Goal: Task Accomplishment & Management: Manage account settings

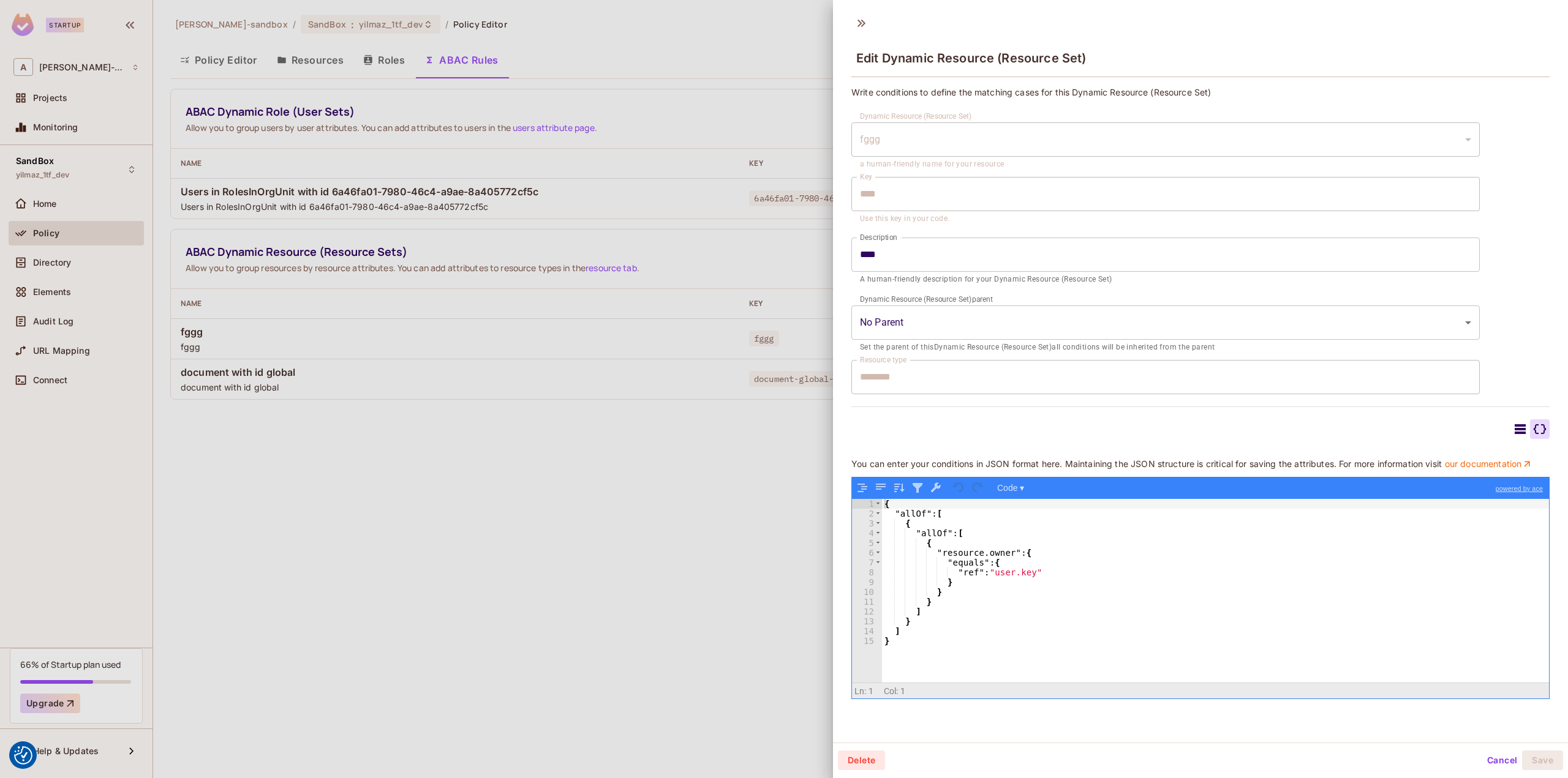
scroll to position [1, 0]
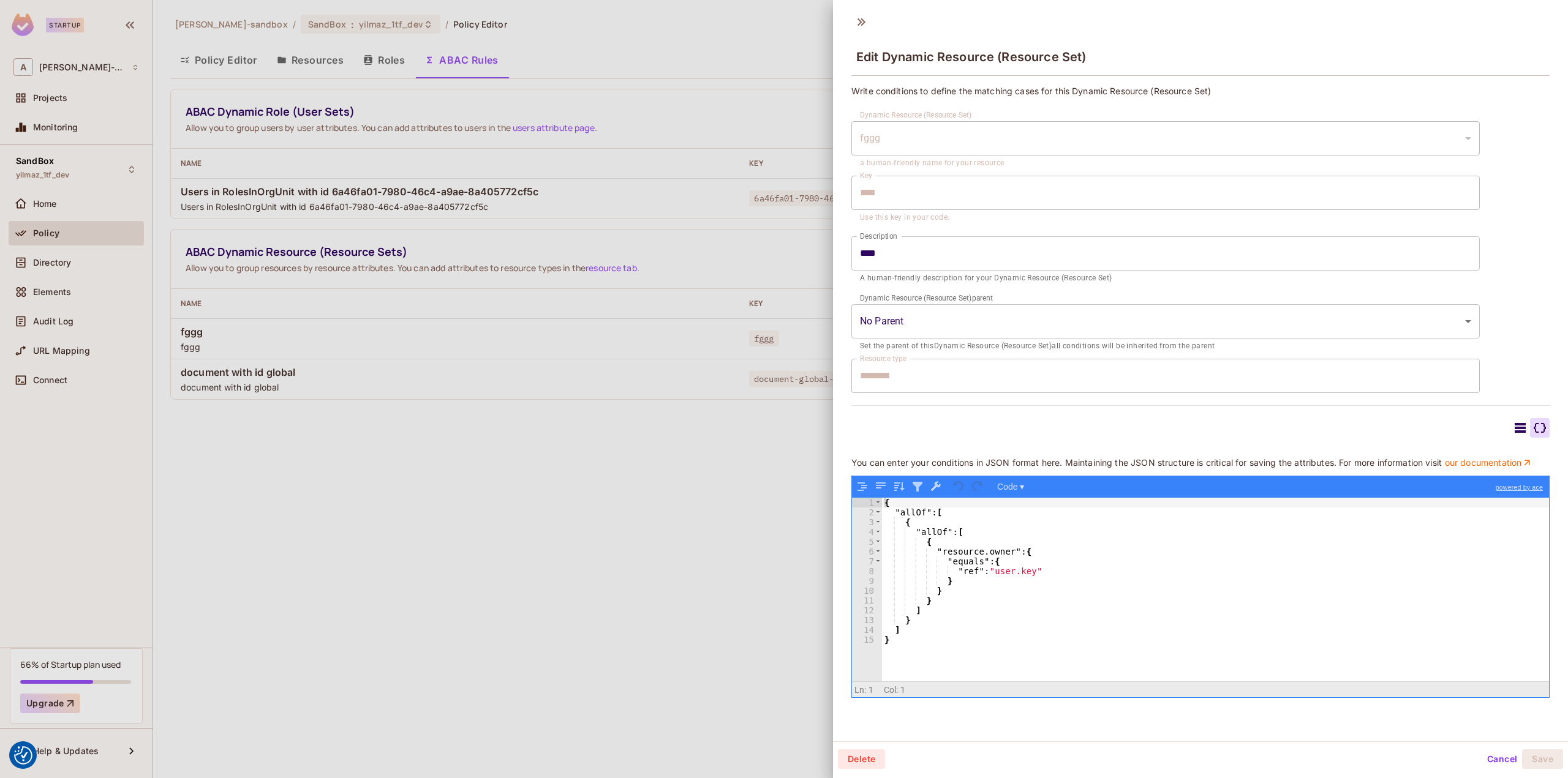
click at [298, 482] on div at bounding box center [784, 389] width 1568 height 778
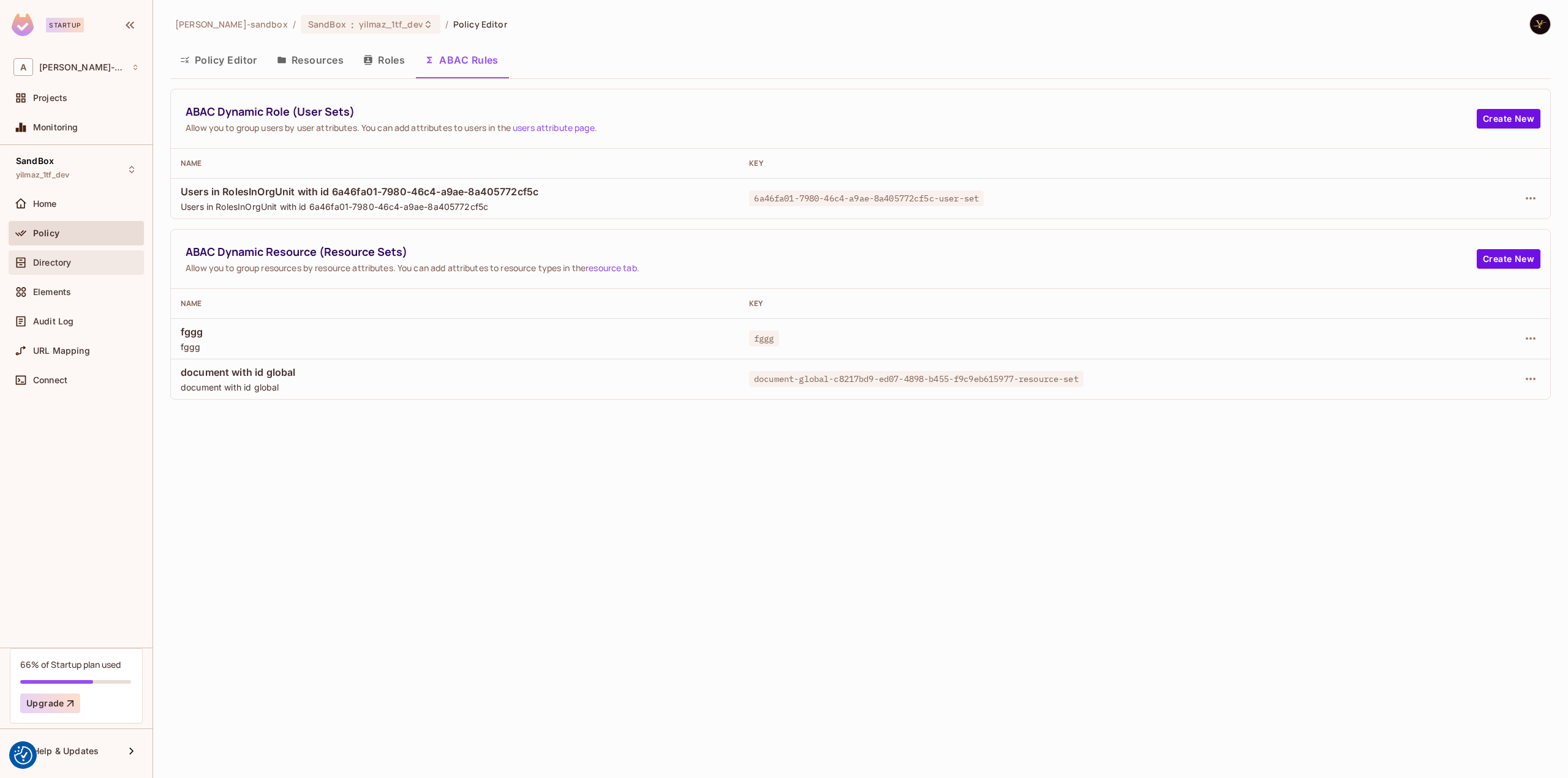
click at [105, 271] on div "Directory" at bounding box center [76, 262] width 135 height 24
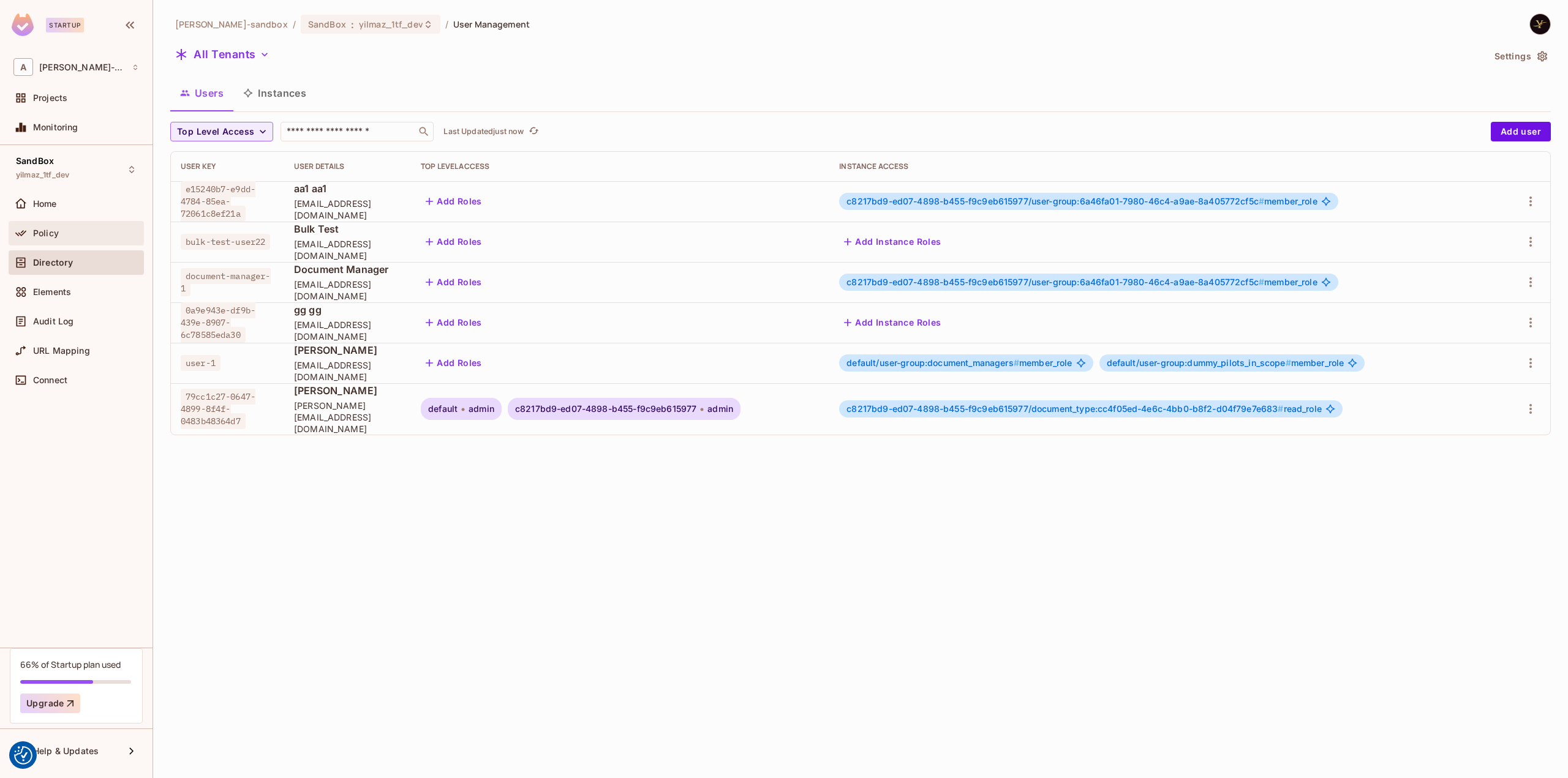
click at [66, 230] on div "Policy" at bounding box center [86, 233] width 106 height 10
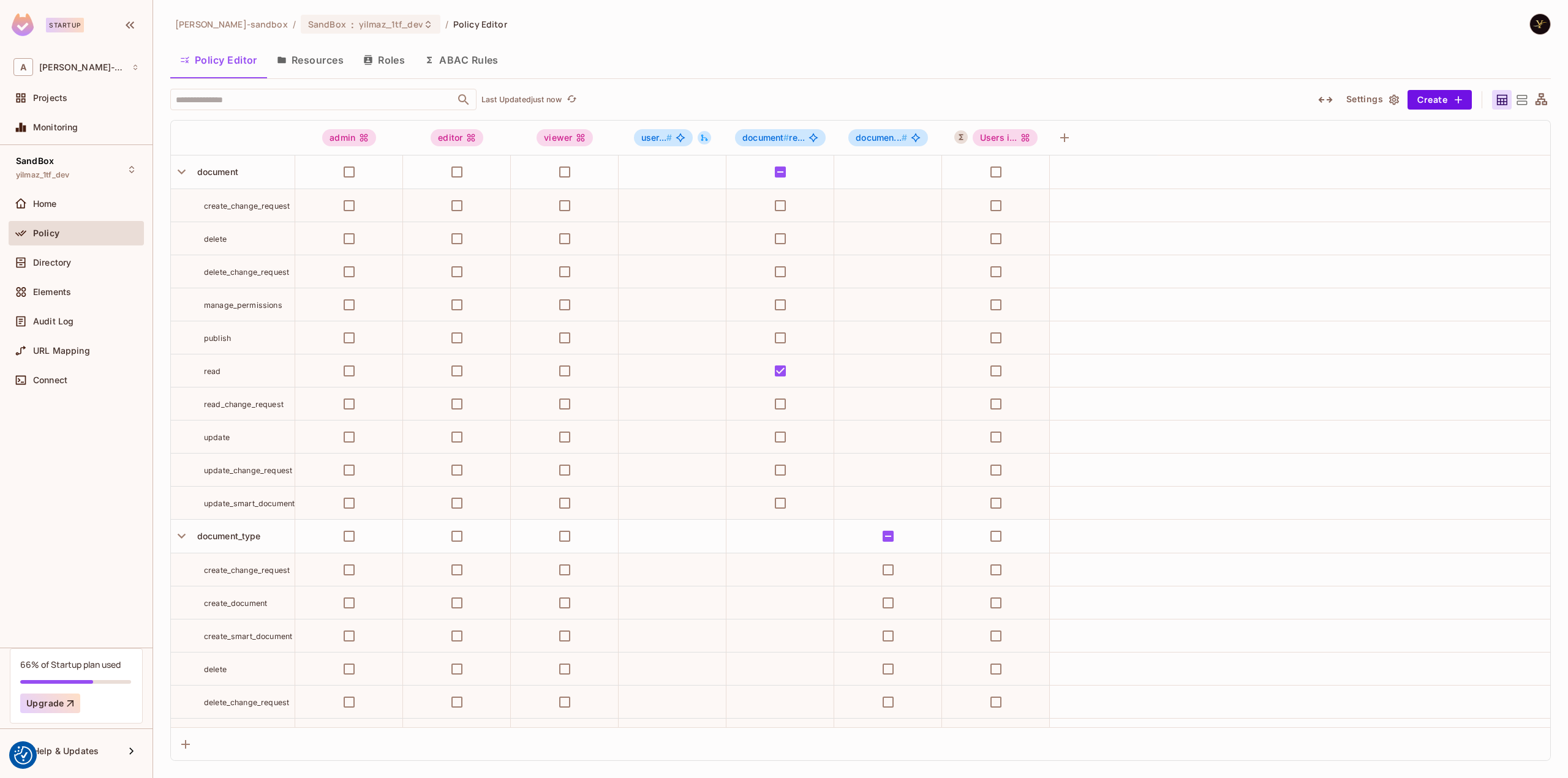
click at [387, 53] on button "Roles" at bounding box center [383, 60] width 61 height 31
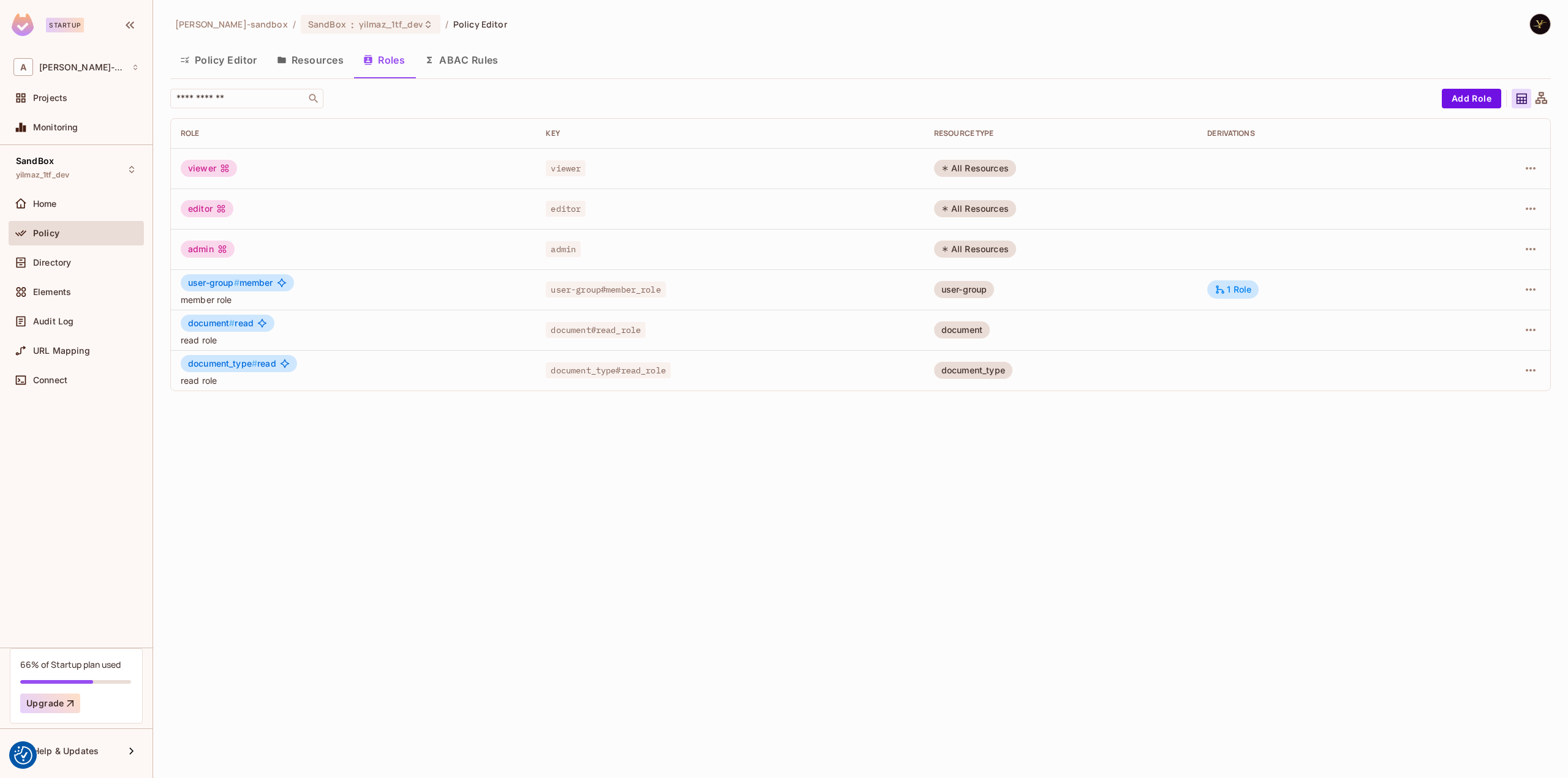
click at [358, 14] on div "[PERSON_NAME]-sandbox / SandBox : yilmaz_1tf_dev / Policy Editor" at bounding box center [339, 24] width 337 height 21
click at [359, 17] on div "SandBox : yilmaz_1tf_dev" at bounding box center [370, 24] width 140 height 19
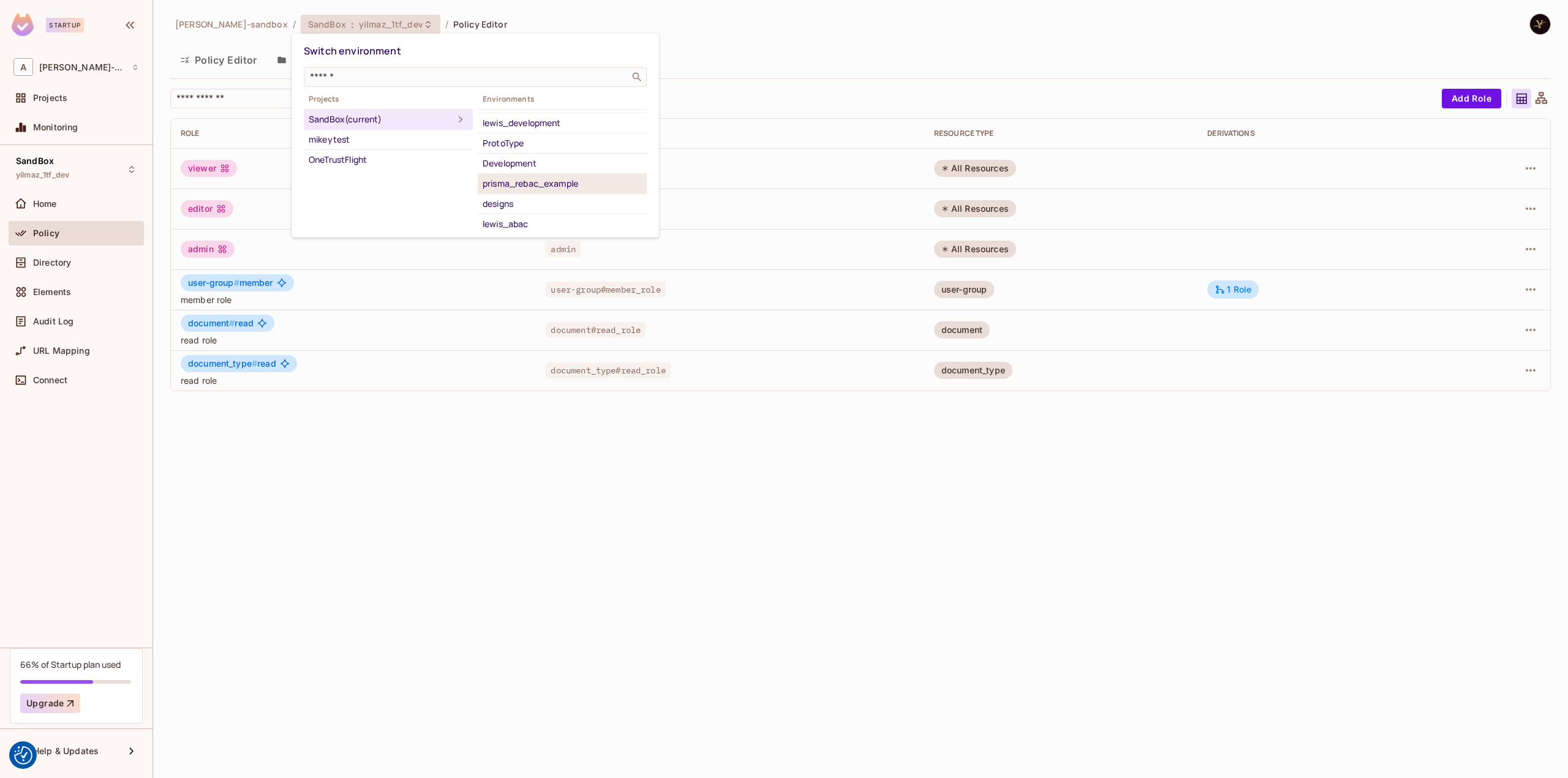
scroll to position [16, 0]
click at [535, 179] on div "lewis_development" at bounding box center [562, 184] width 160 height 15
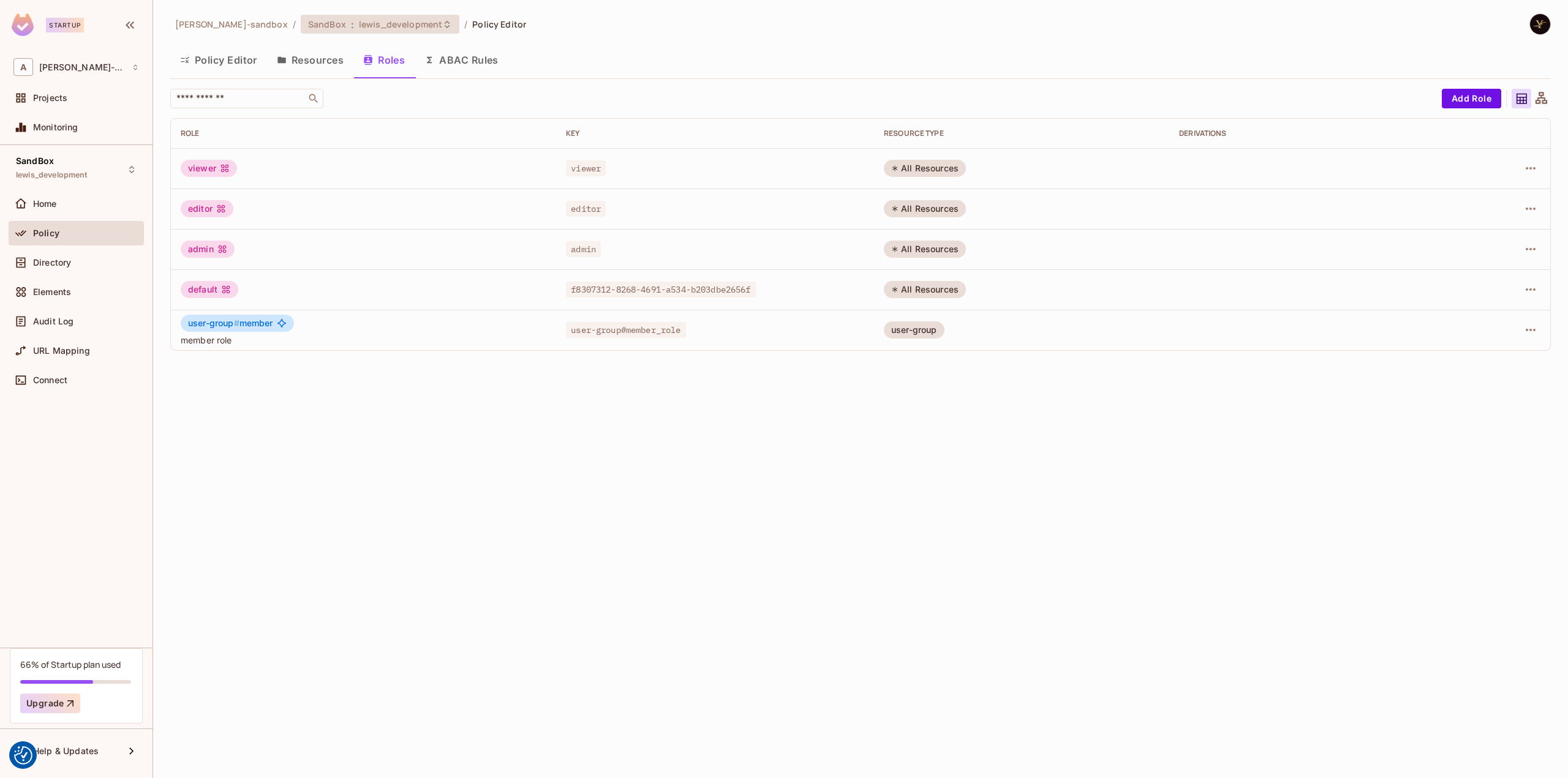
click at [407, 19] on span "lewis_development" at bounding box center [401, 24] width 84 height 12
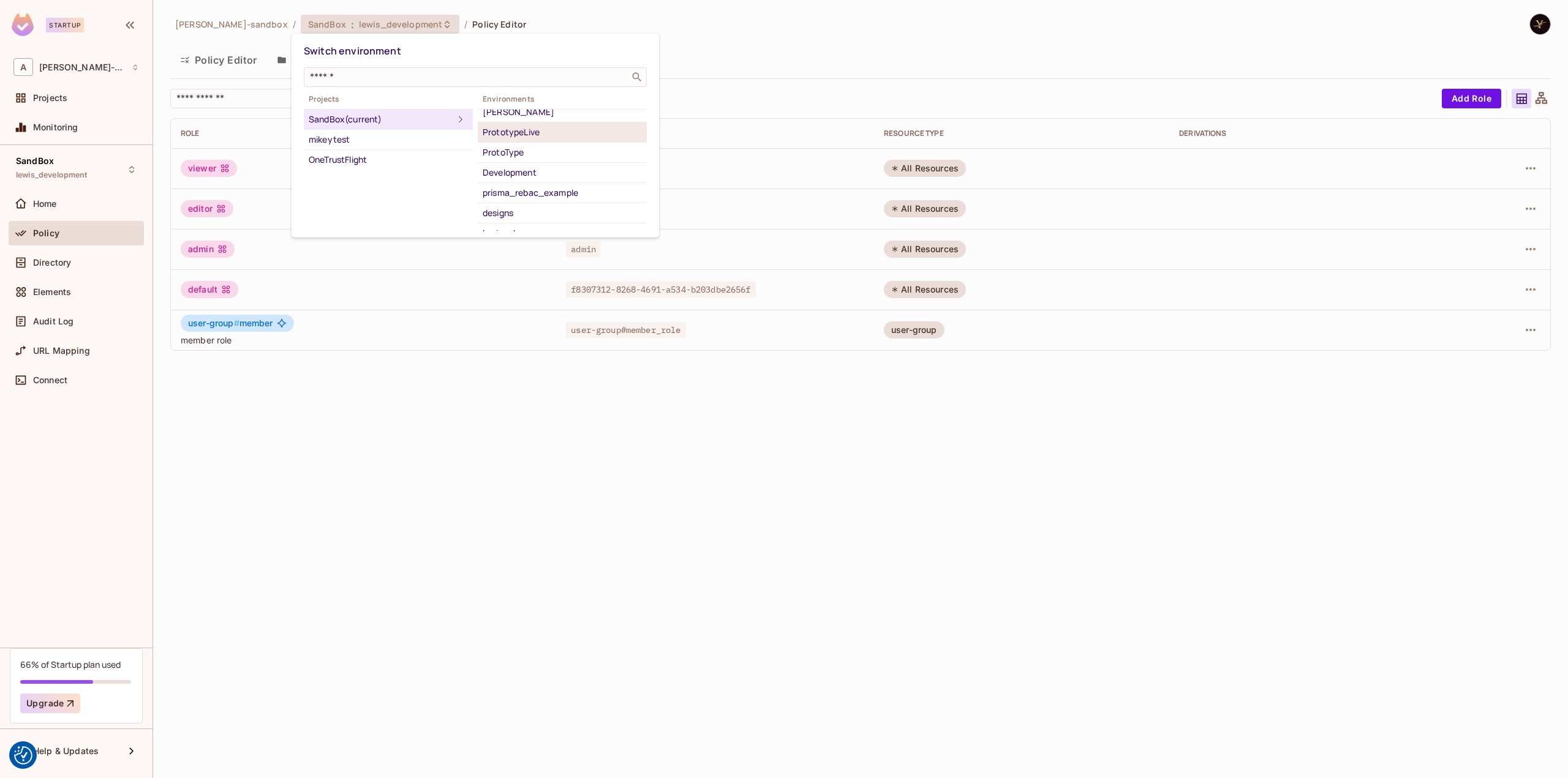
scroll to position [61, 0]
click at [391, 154] on div "OneTrustFlight" at bounding box center [388, 159] width 160 height 15
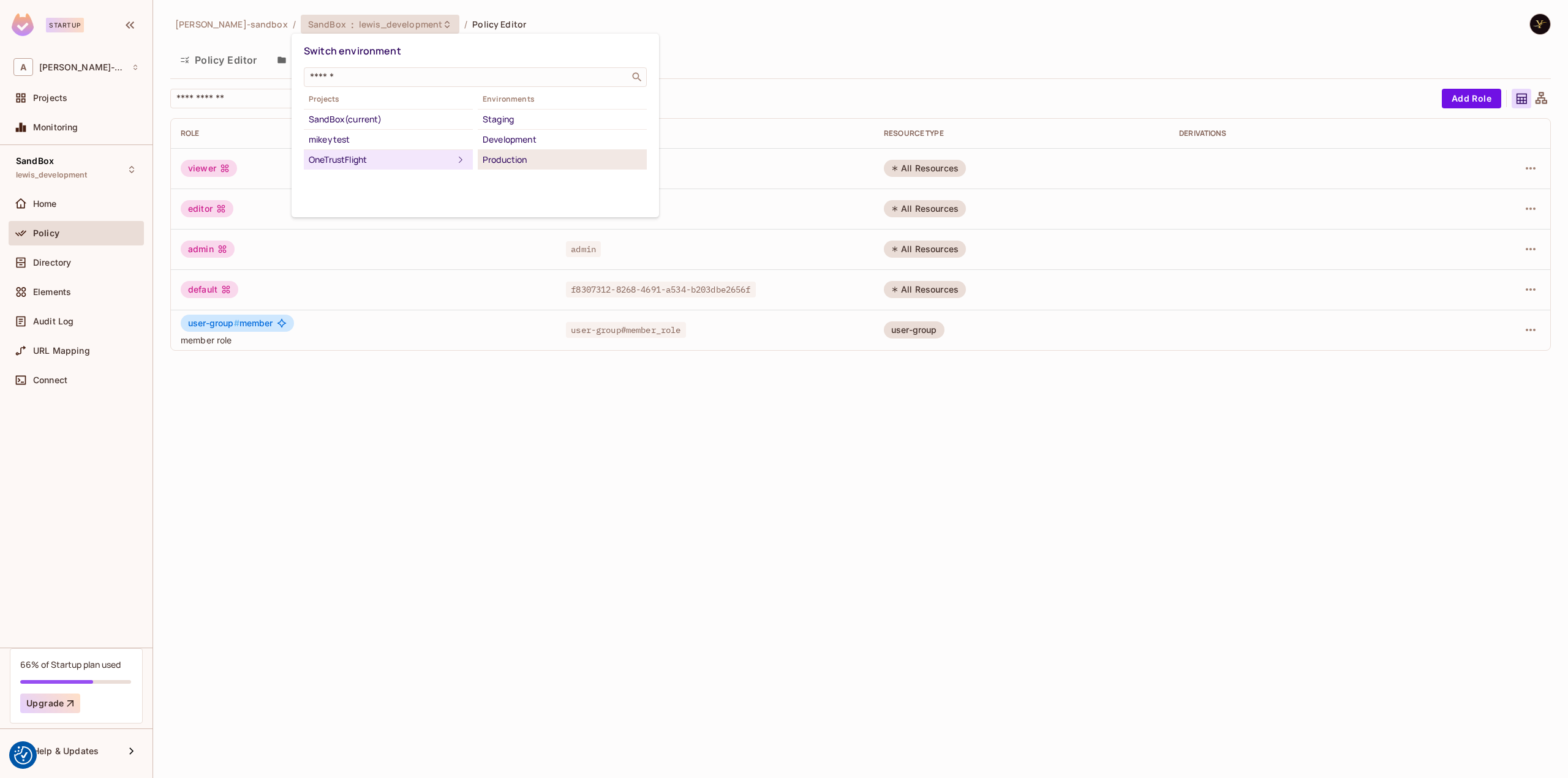
click at [520, 159] on div "Production" at bounding box center [562, 159] width 160 height 15
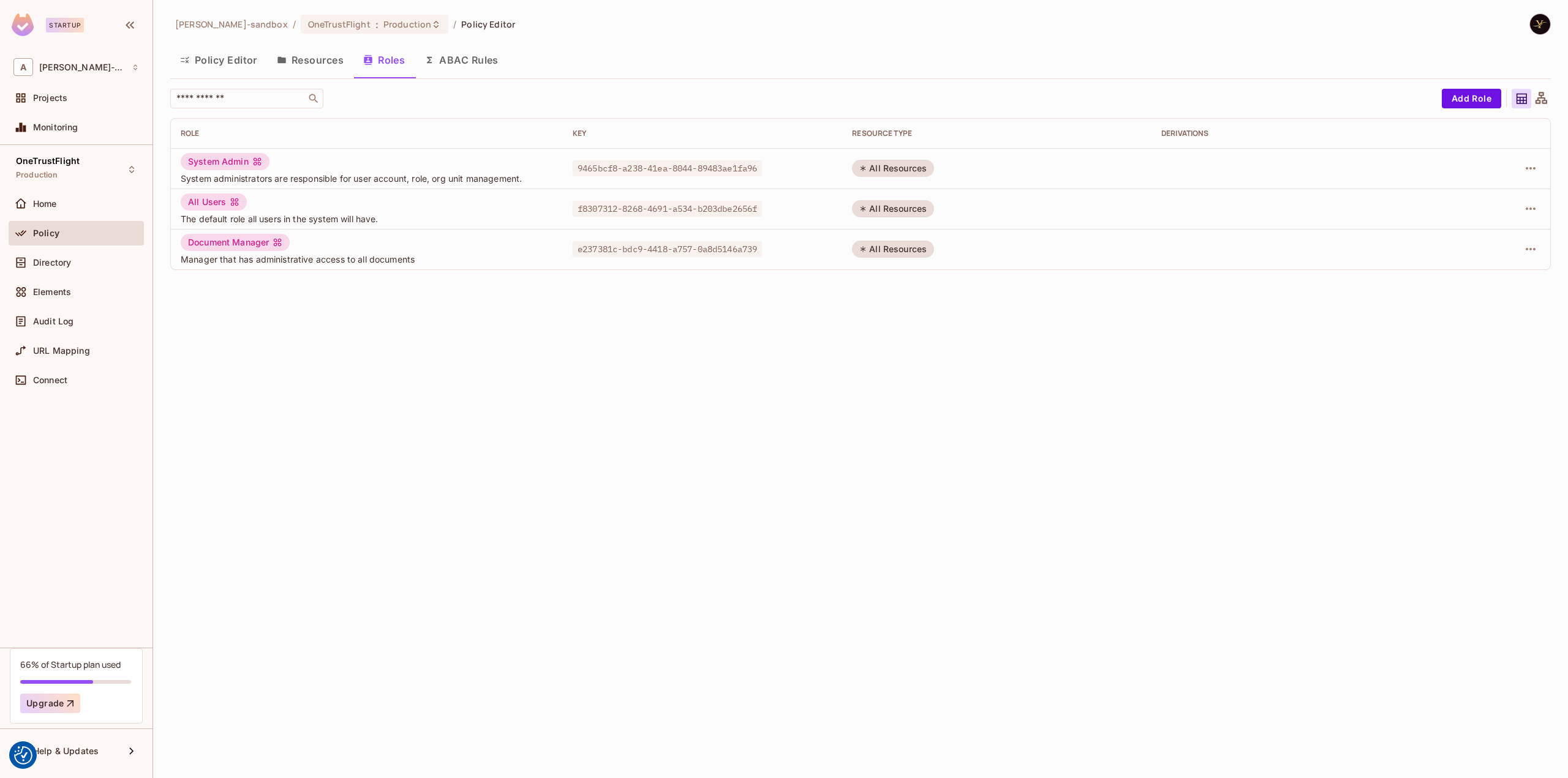
click at [211, 200] on div "All Users" at bounding box center [214, 202] width 66 height 17
drag, startPoint x: 211, startPoint y: 200, endPoint x: 594, endPoint y: 327, distance: 403.5
click at [594, 327] on div "[PERSON_NAME]-sandbox / OneTrustFlight : Production / Policy Editor Policy Edit…" at bounding box center [861, 389] width 1415 height 778
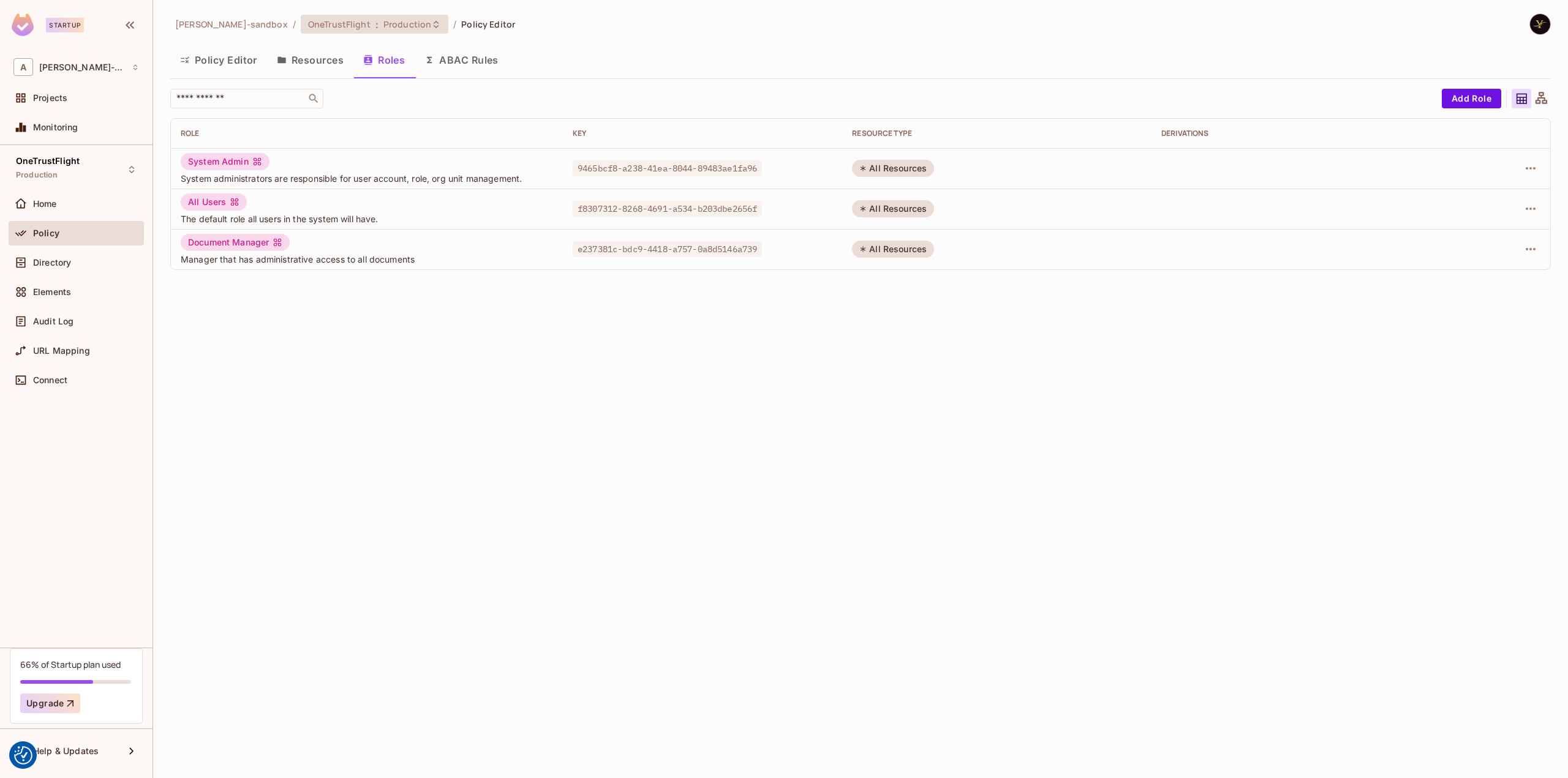
click at [361, 19] on div "OneTrustFlight : Production" at bounding box center [367, 24] width 118 height 12
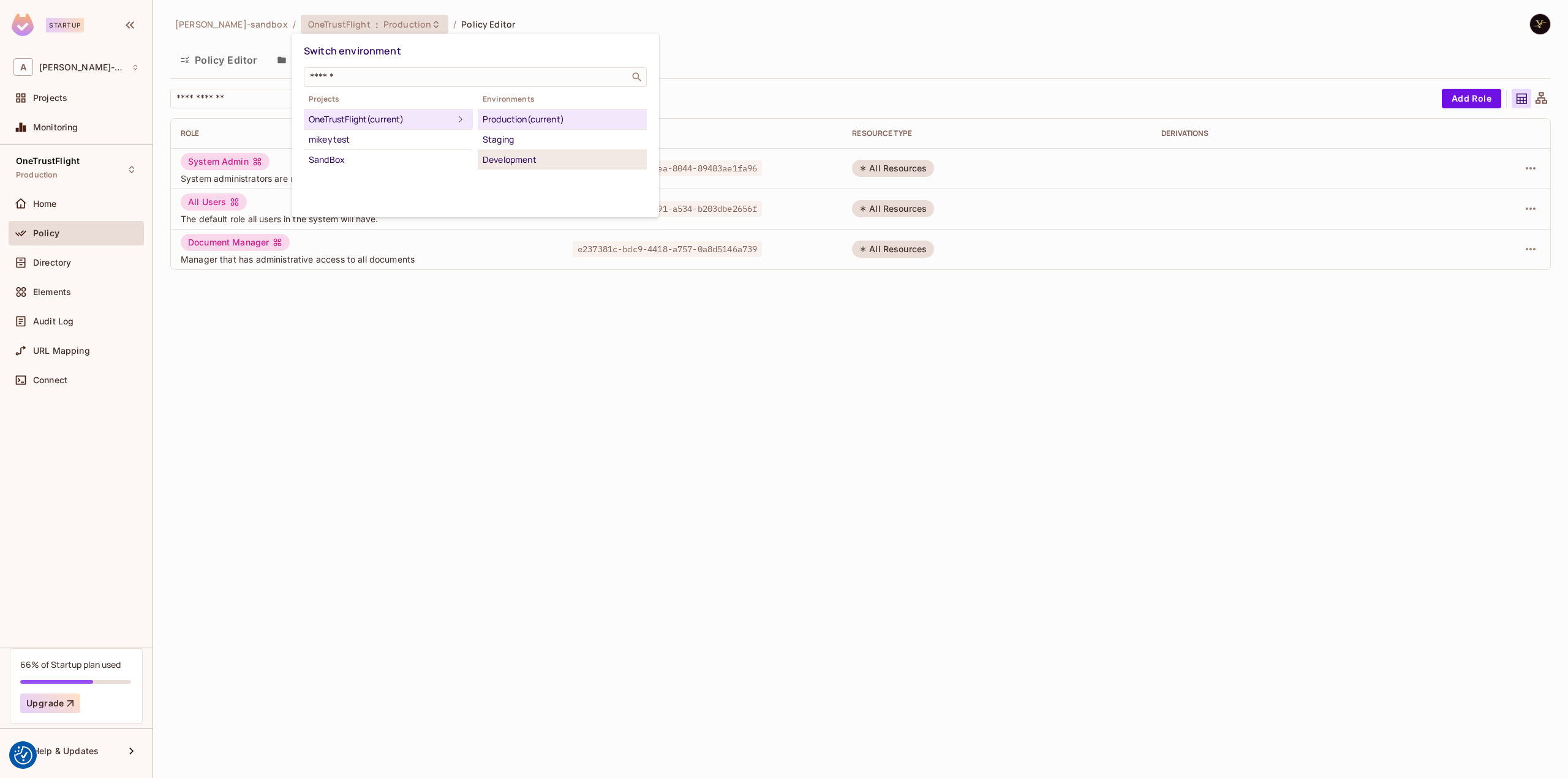
click at [529, 155] on div "Development" at bounding box center [562, 159] width 160 height 15
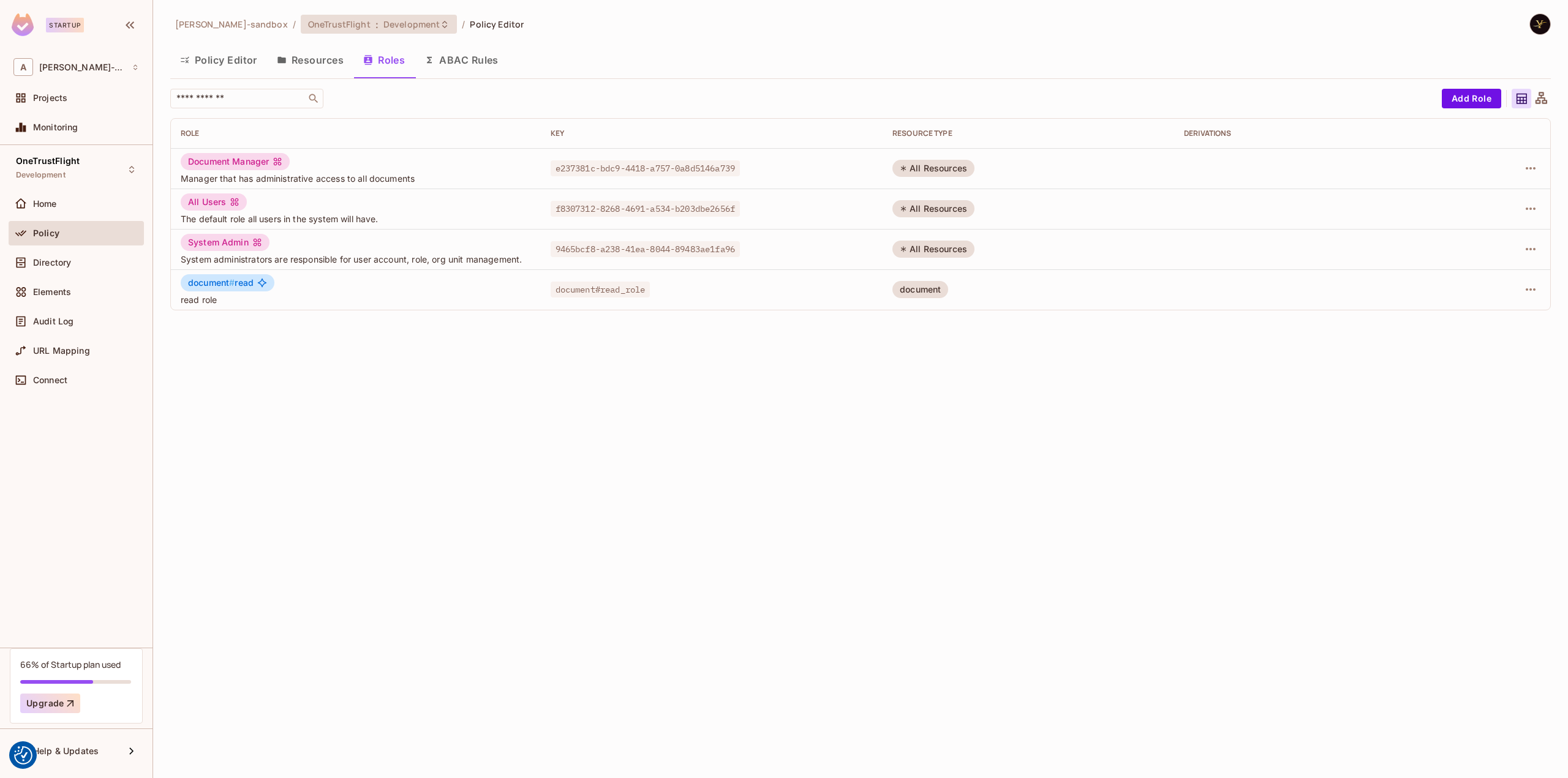
click at [440, 28] on icon at bounding box center [444, 24] width 10 height 10
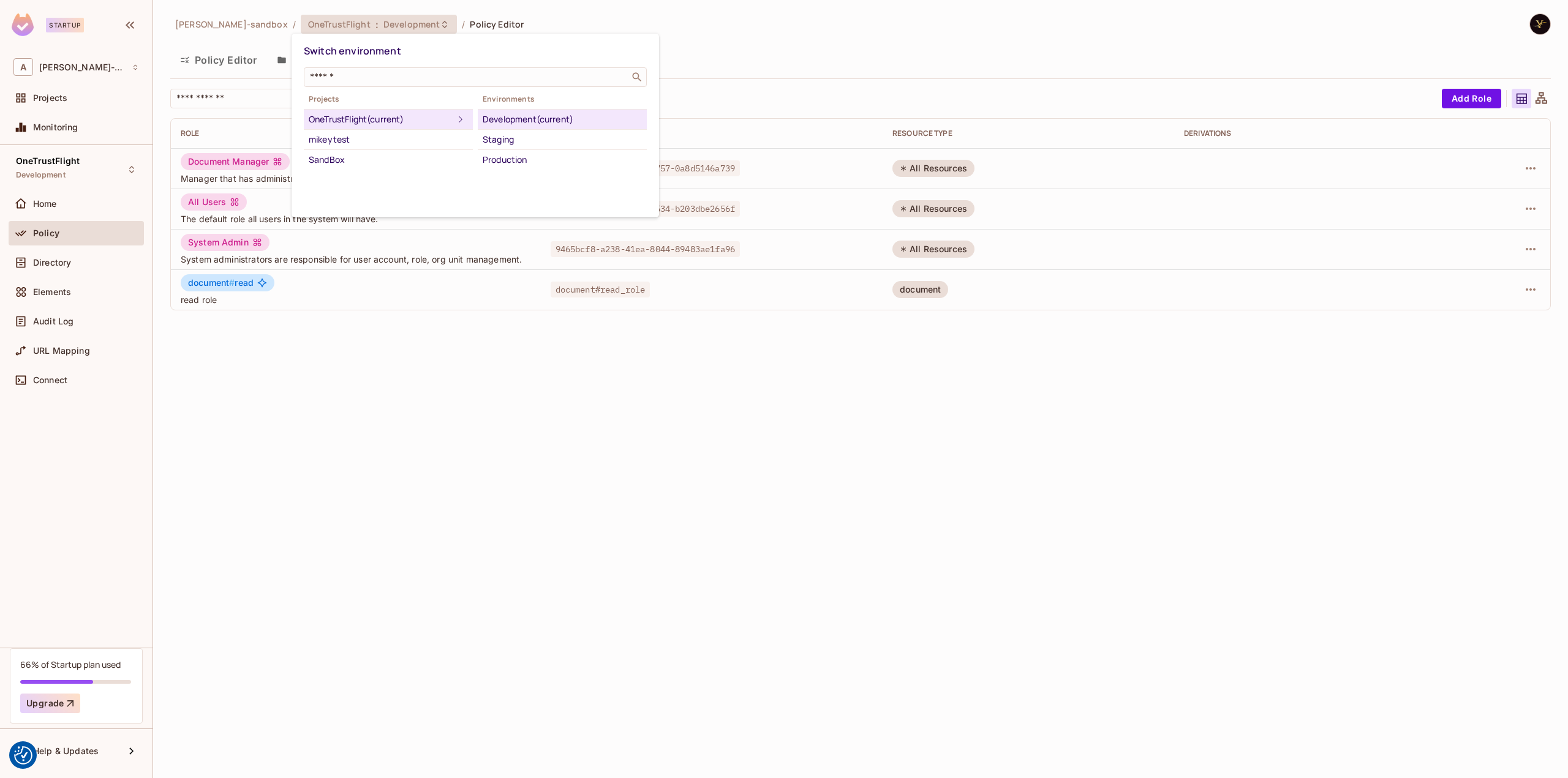
click at [787, 17] on div at bounding box center [784, 389] width 1568 height 778
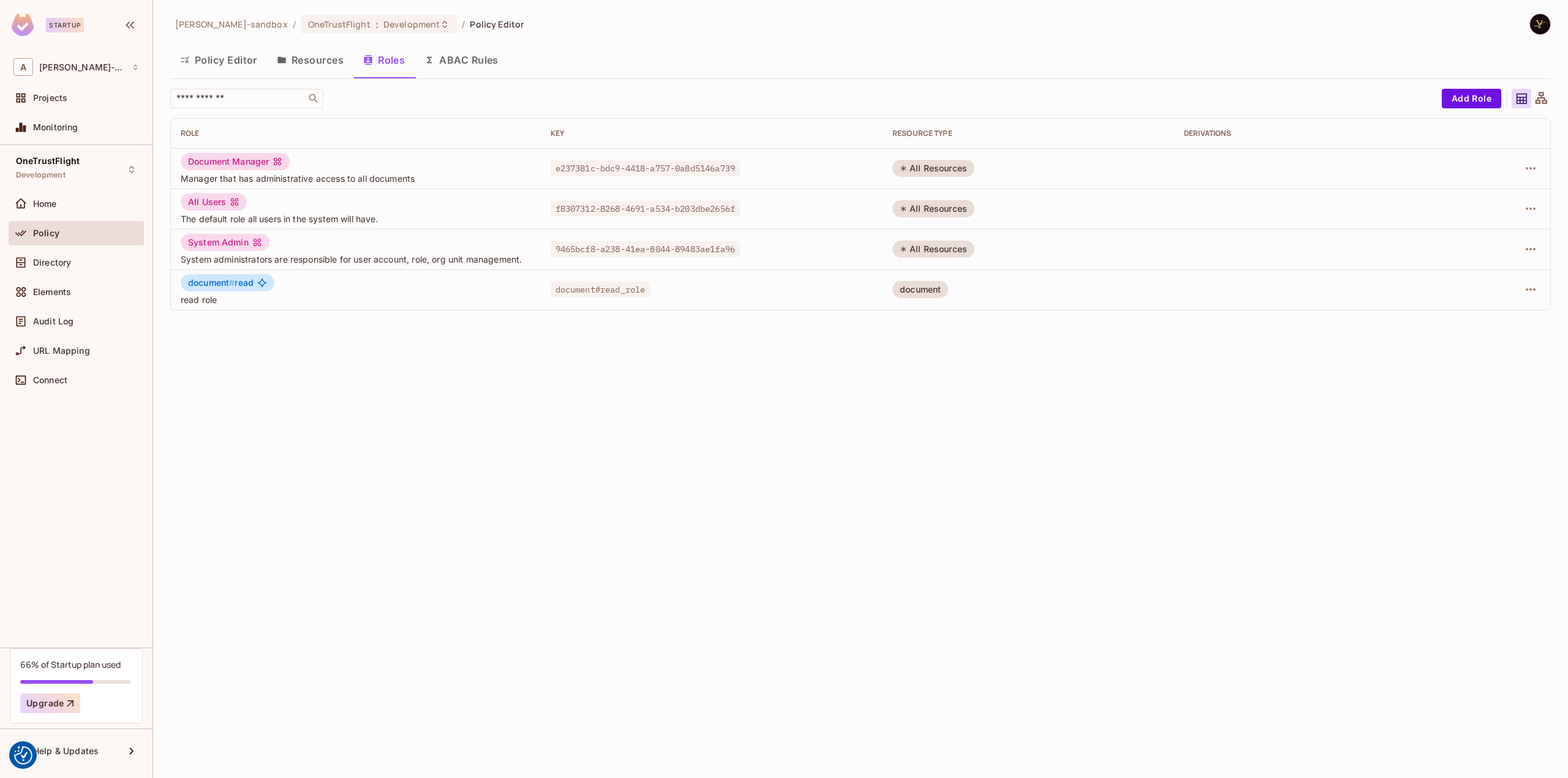
click at [1541, 212] on td at bounding box center [1493, 208] width 113 height 41
click at [1536, 209] on icon "button" at bounding box center [1530, 208] width 15 height 15
click at [1502, 232] on li "Edit Role" at bounding box center [1477, 237] width 109 height 27
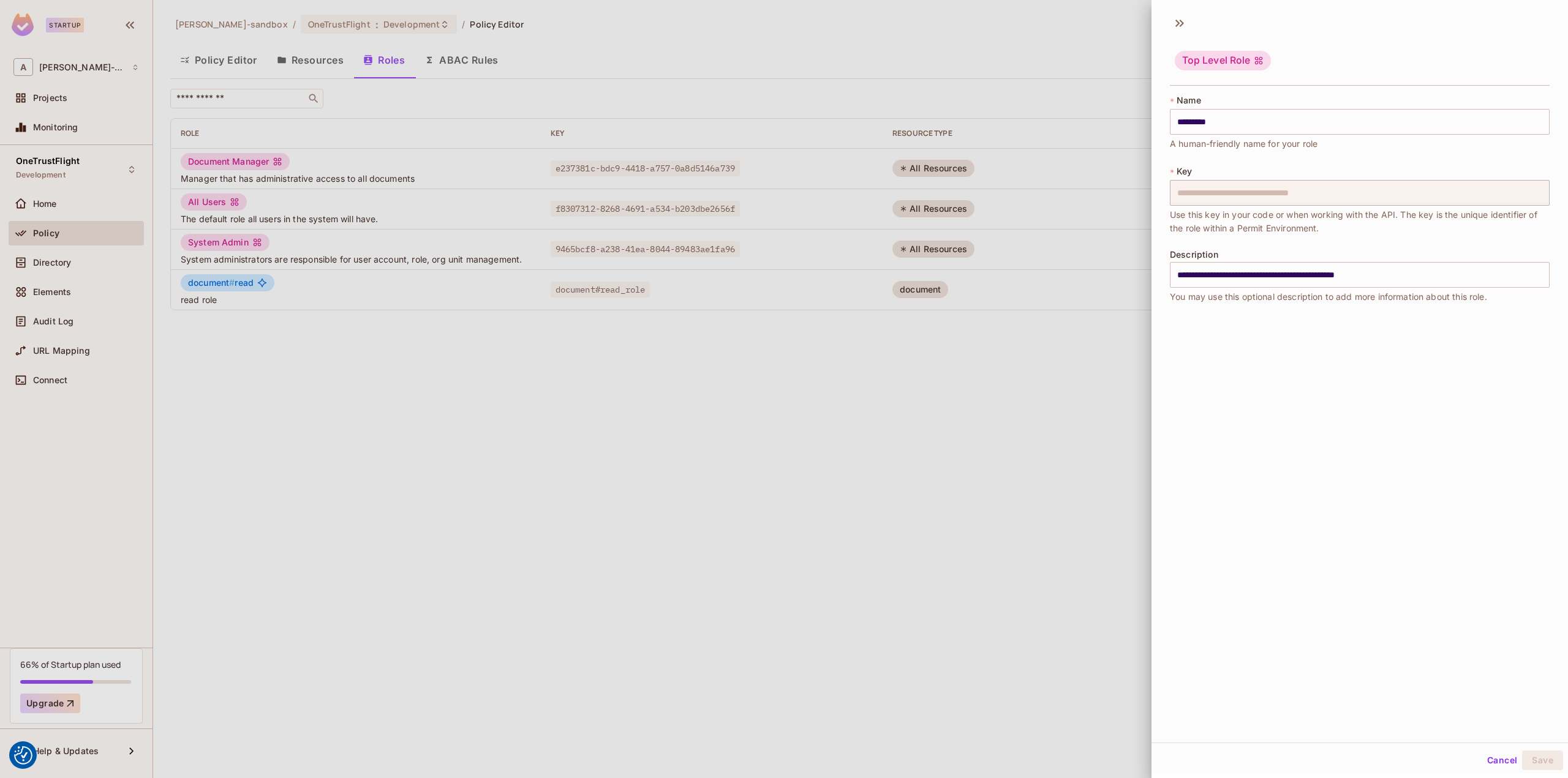
click at [1075, 373] on div at bounding box center [784, 389] width 1568 height 778
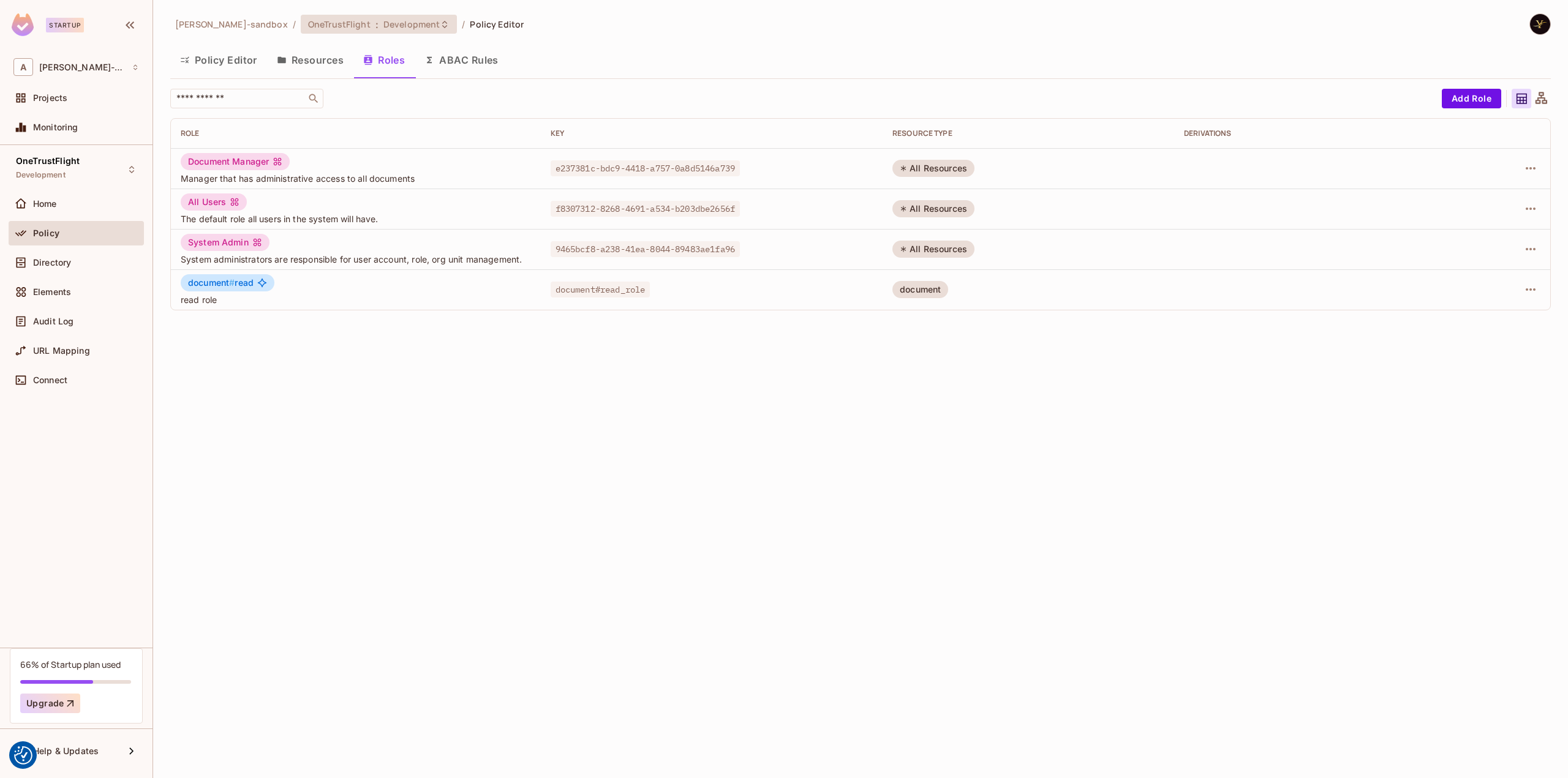
click at [424, 30] on div "OneTrustFlight : Development" at bounding box center [379, 24] width 156 height 19
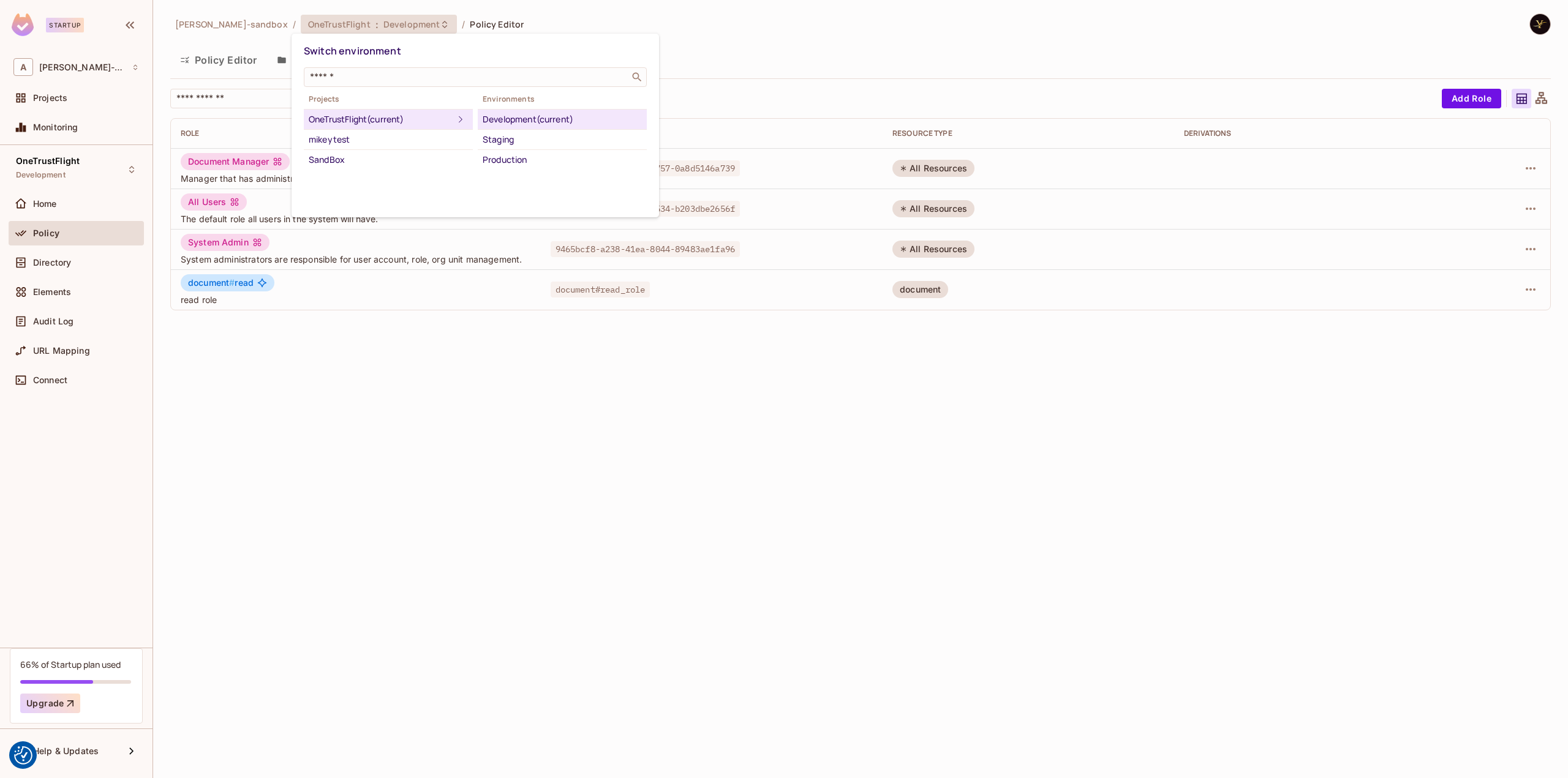
click at [725, 582] on div at bounding box center [784, 389] width 1568 height 778
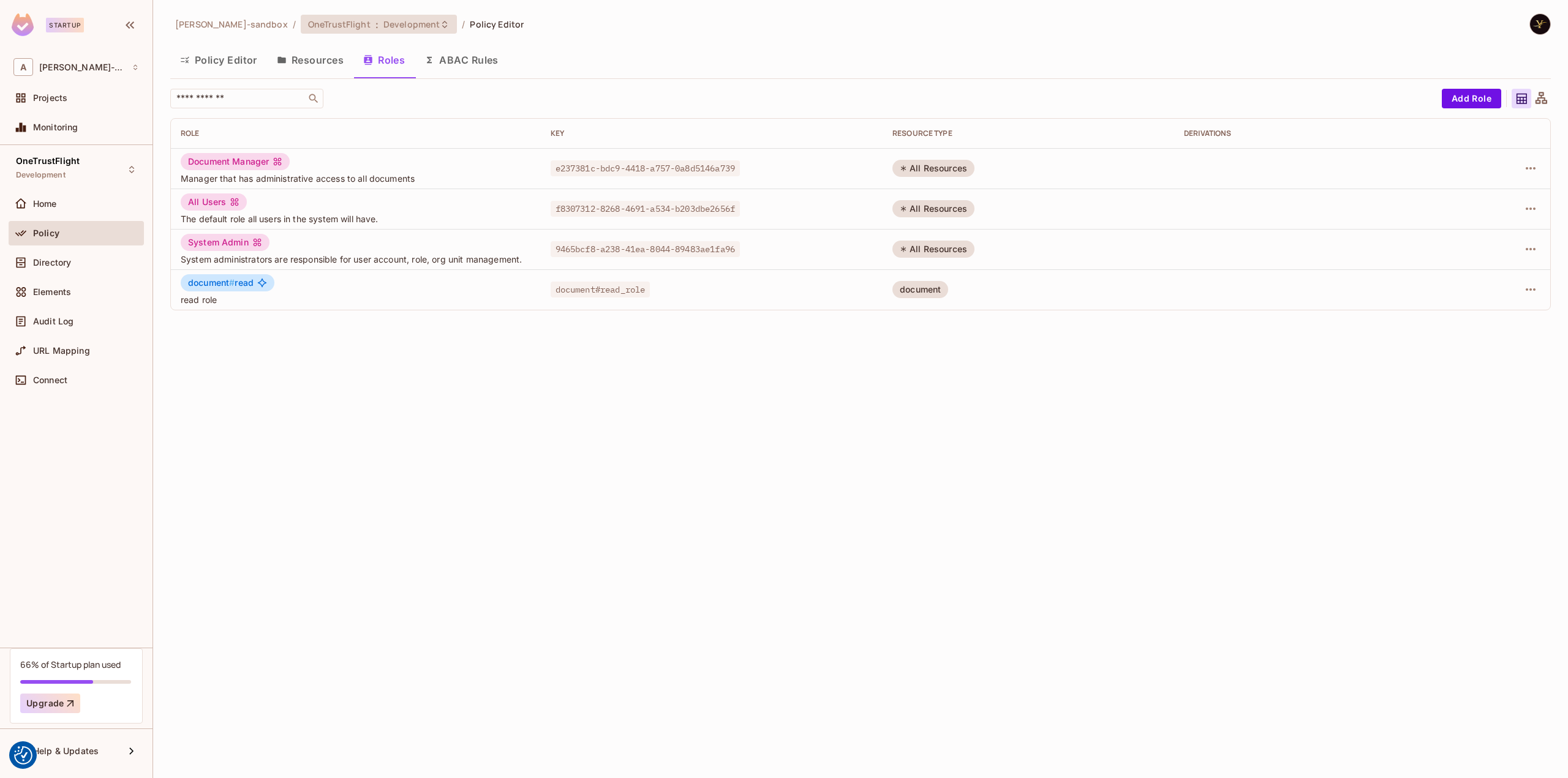
click at [401, 27] on span "Development" at bounding box center [412, 24] width 57 height 12
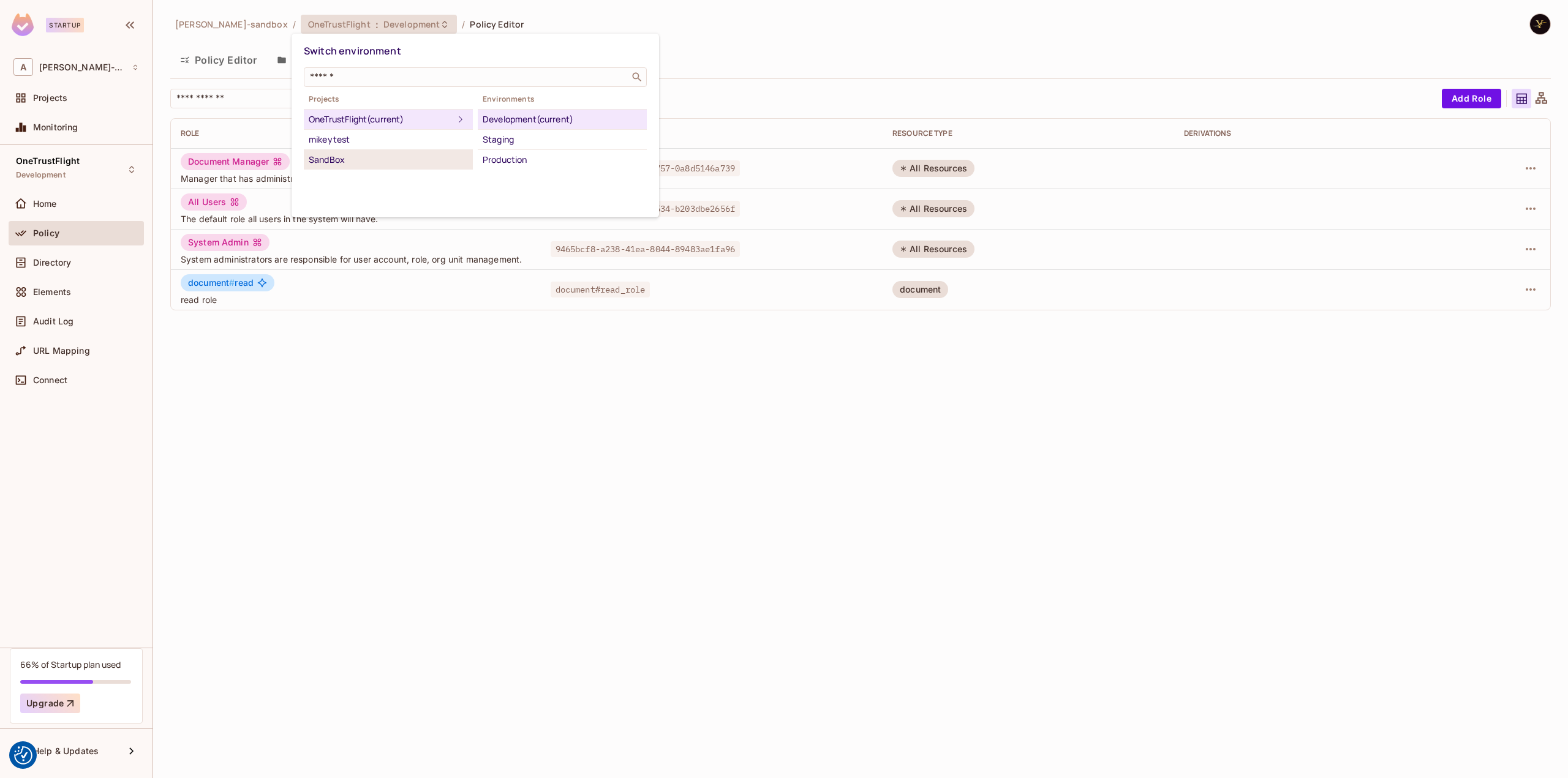
click at [385, 150] on li "SandBox" at bounding box center [388, 159] width 169 height 19
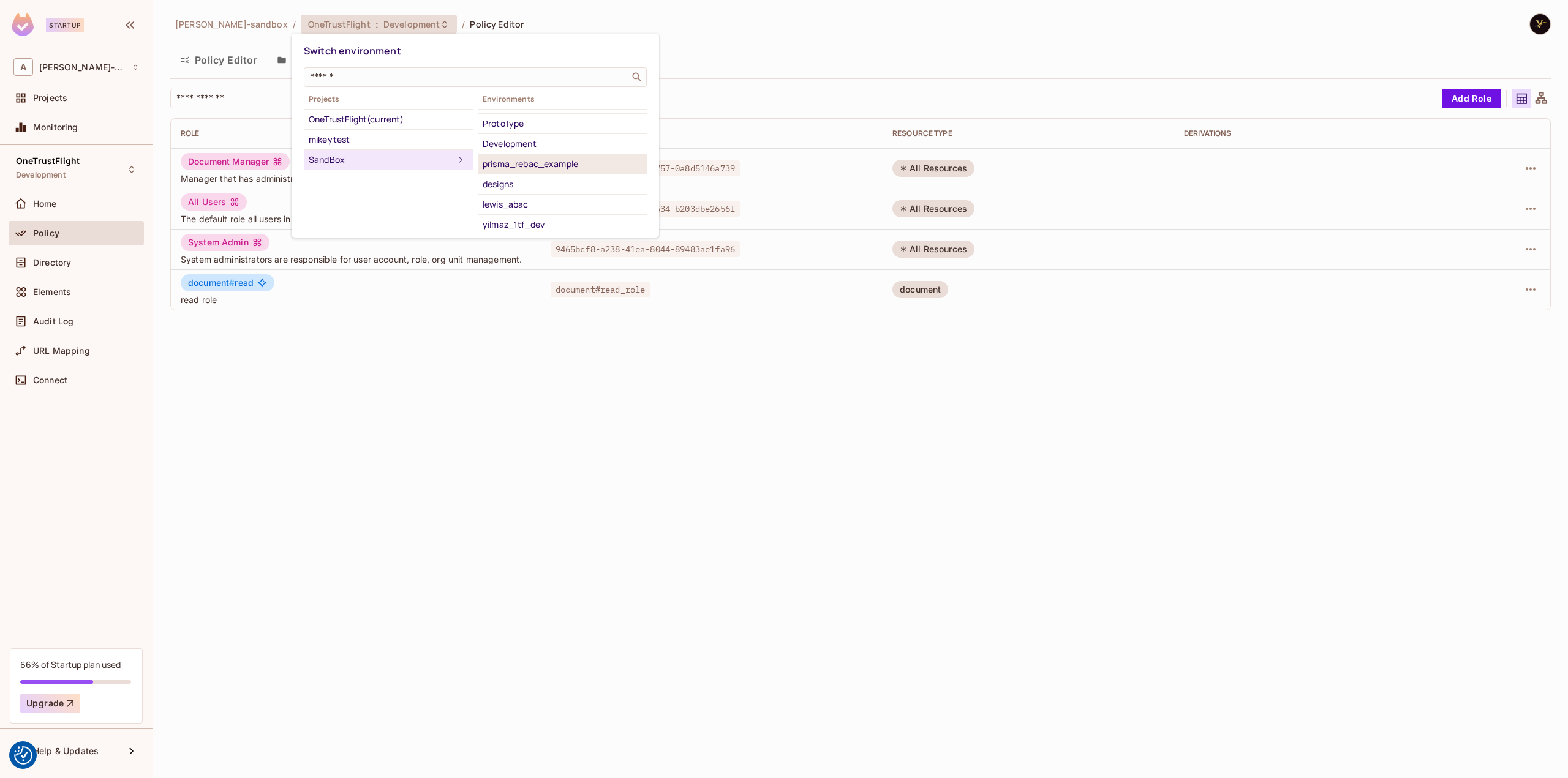
scroll to position [77, 0]
click at [558, 214] on li "yilmaz_1tf_dev" at bounding box center [562, 224] width 169 height 19
